Goal: Task Accomplishment & Management: Complete application form

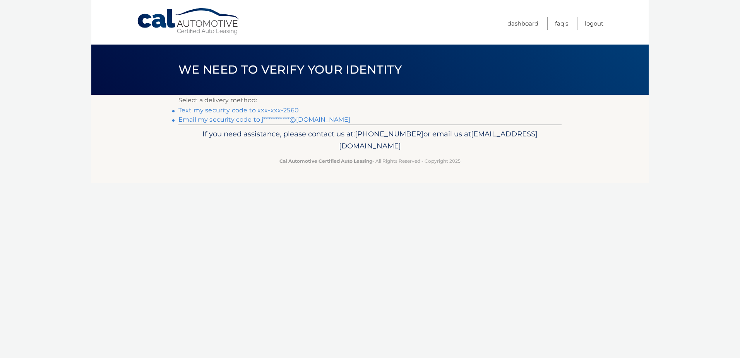
click at [241, 111] on link "Text my security code to xxx-xxx-2560" at bounding box center [238, 109] width 120 height 7
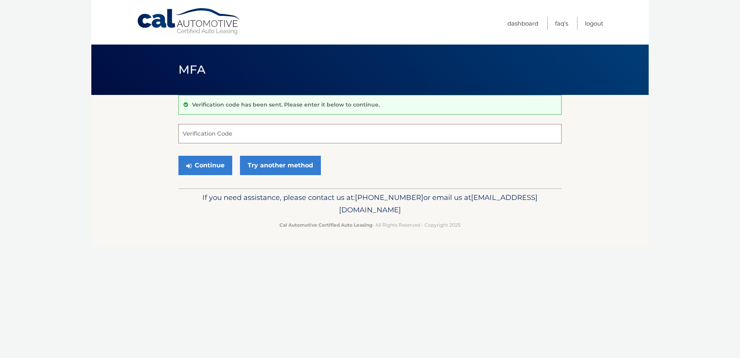
click at [225, 136] on input "Verification Code" at bounding box center [369, 133] width 383 height 19
type input "824477"
click at [207, 166] on button "Continue" at bounding box center [205, 165] width 54 height 19
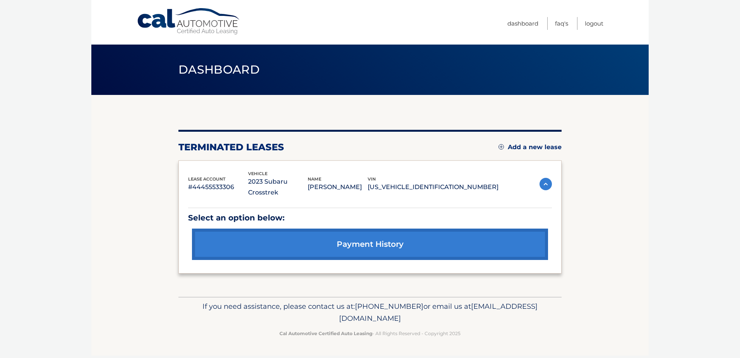
click at [538, 147] on link "Add a new lease" at bounding box center [530, 147] width 63 height 8
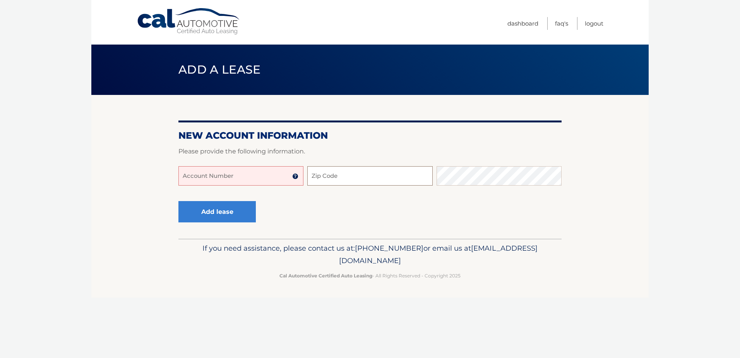
click at [396, 174] on input "Zip Code" at bounding box center [369, 175] width 125 height 19
type input "11782"
click at [225, 214] on button "Add lease" at bounding box center [216, 211] width 77 height 21
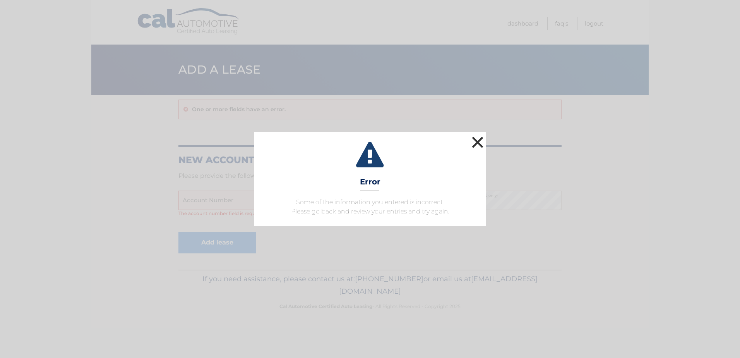
click at [475, 140] on button "×" at bounding box center [477, 141] width 15 height 15
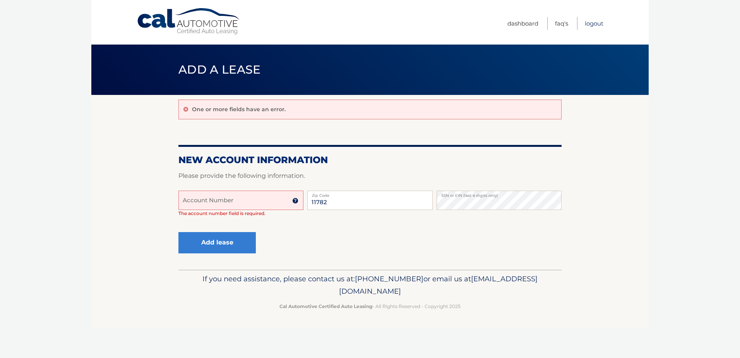
click at [597, 23] on link "Logout" at bounding box center [594, 23] width 19 height 13
